Goal: Navigation & Orientation: Understand site structure

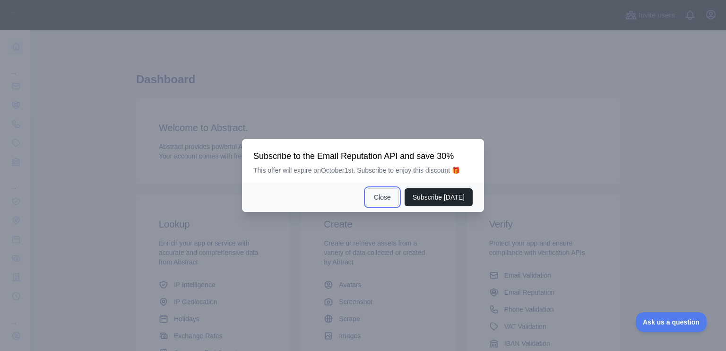
click at [387, 191] on button "Close" at bounding box center [382, 197] width 33 height 18
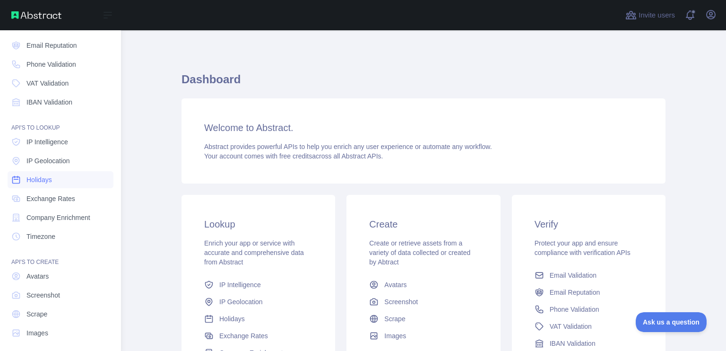
scroll to position [65, 0]
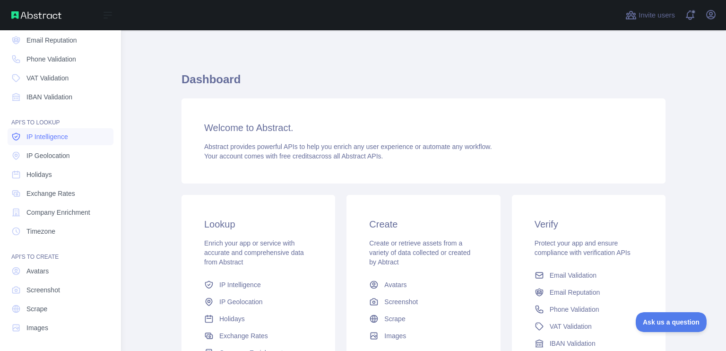
click at [37, 143] on link "IP Intelligence" at bounding box center [61, 136] width 106 height 17
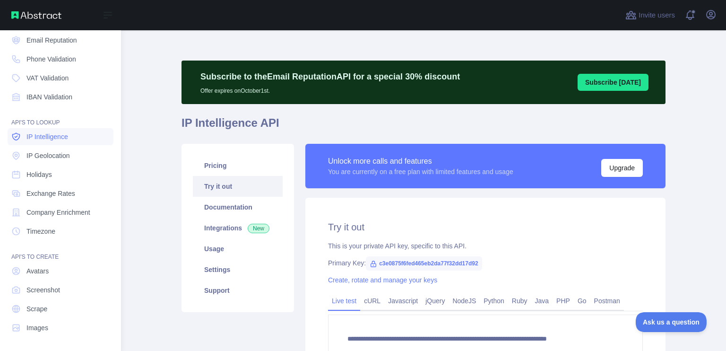
type textarea "**********"
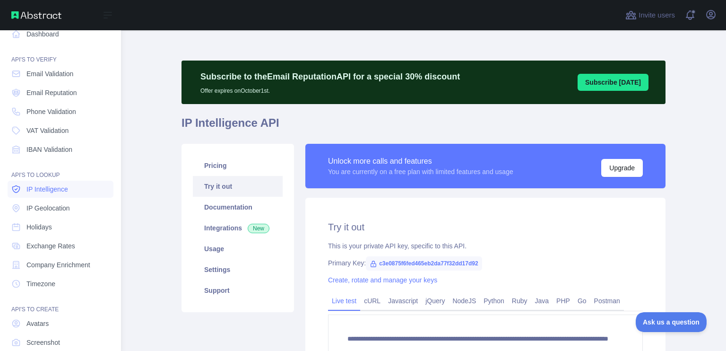
scroll to position [4, 0]
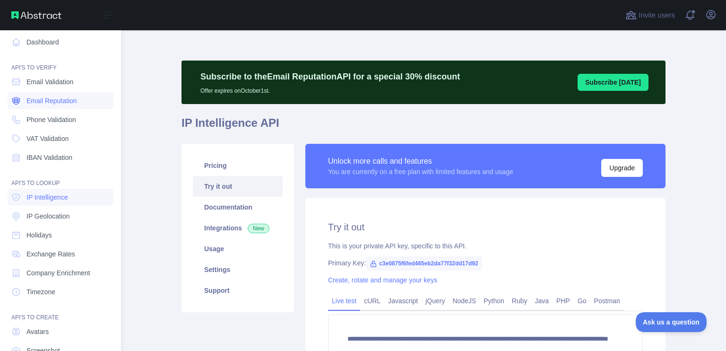
click at [34, 102] on span "Email Reputation" at bounding box center [51, 100] width 51 height 9
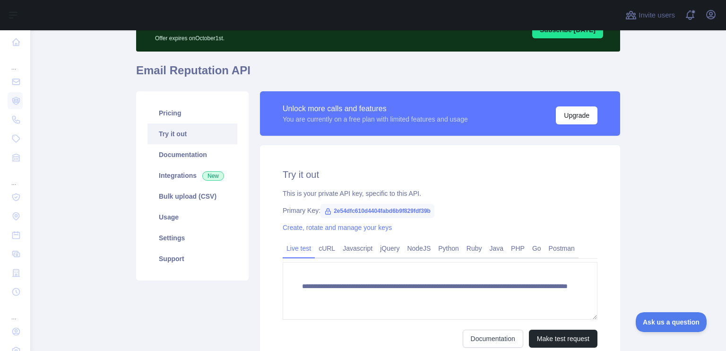
scroll to position [53, 0]
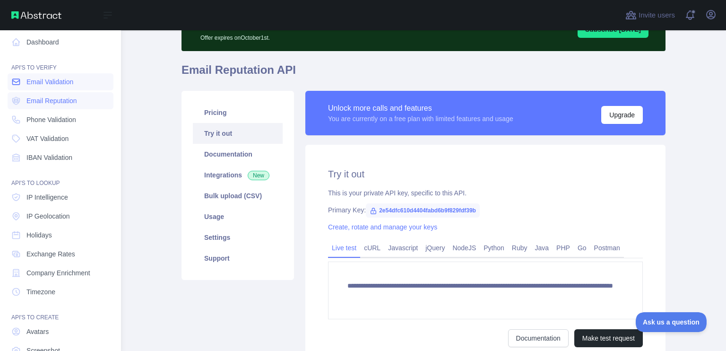
click at [50, 89] on link "Email Validation" at bounding box center [61, 81] width 106 height 17
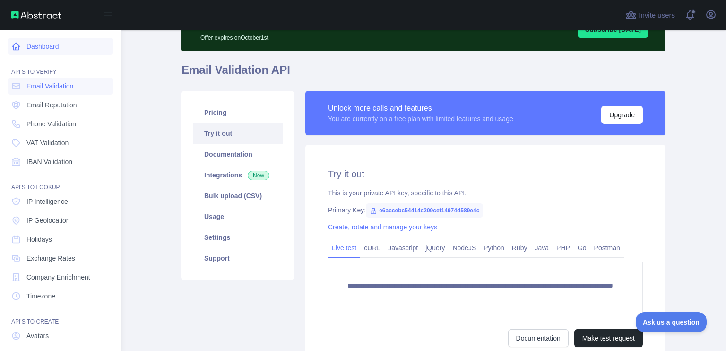
click at [46, 48] on link "Dashboard" at bounding box center [61, 46] width 106 height 17
